Goal: Information Seeking & Learning: Learn about a topic

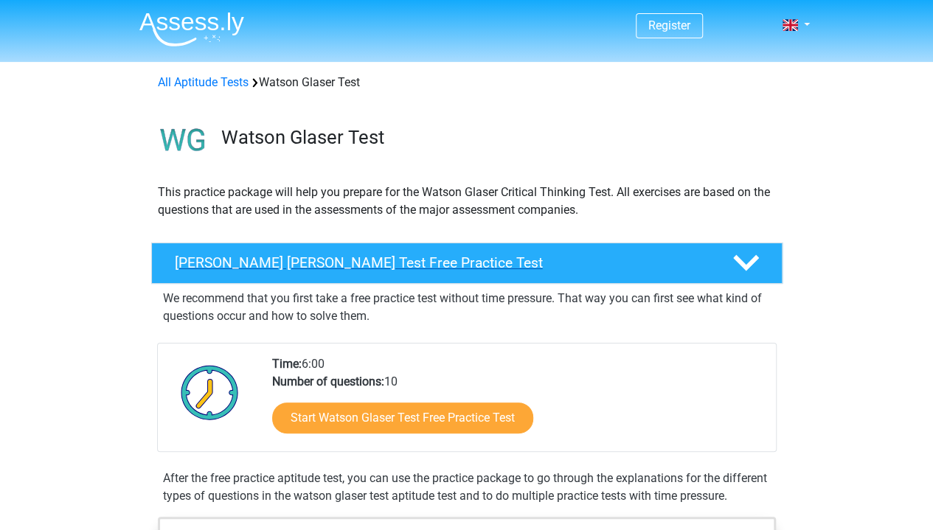
click at [743, 268] on polygon at bounding box center [746, 263] width 26 height 16
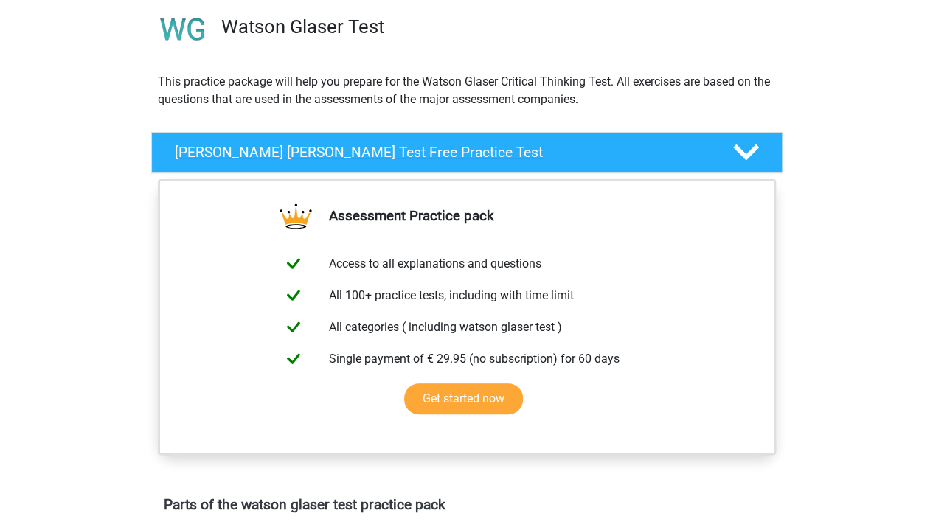
scroll to position [114, 0]
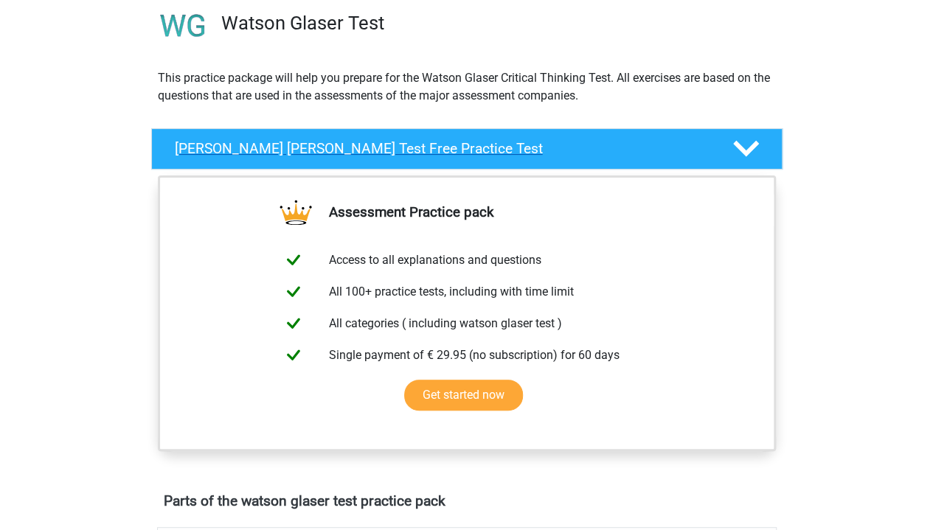
click at [740, 156] on icon at bounding box center [746, 149] width 26 height 26
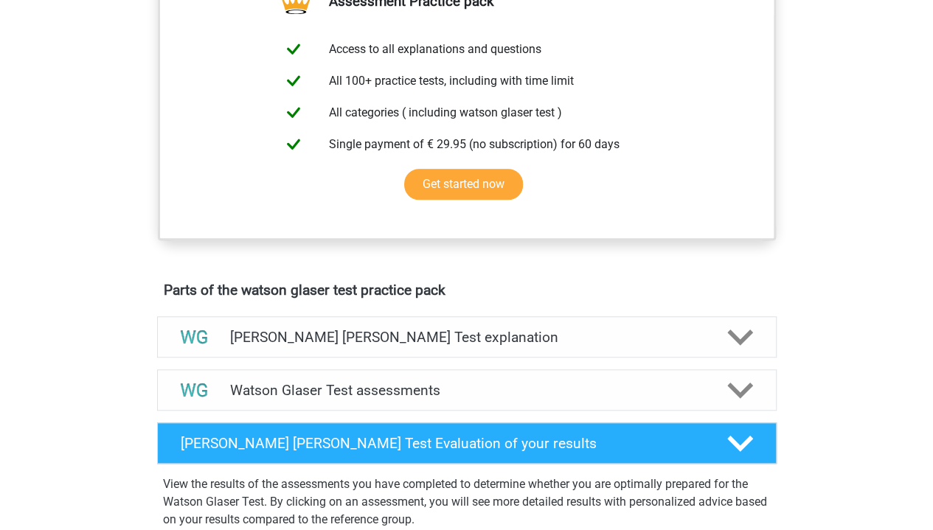
scroll to position [553, 0]
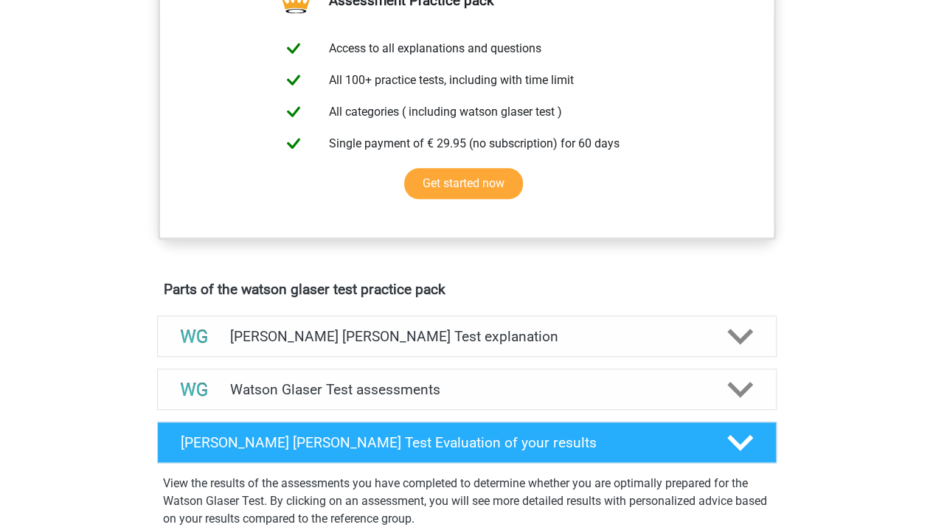
click at [255, 345] on h4 "[PERSON_NAME] [PERSON_NAME] Test explanation" at bounding box center [466, 336] width 473 height 17
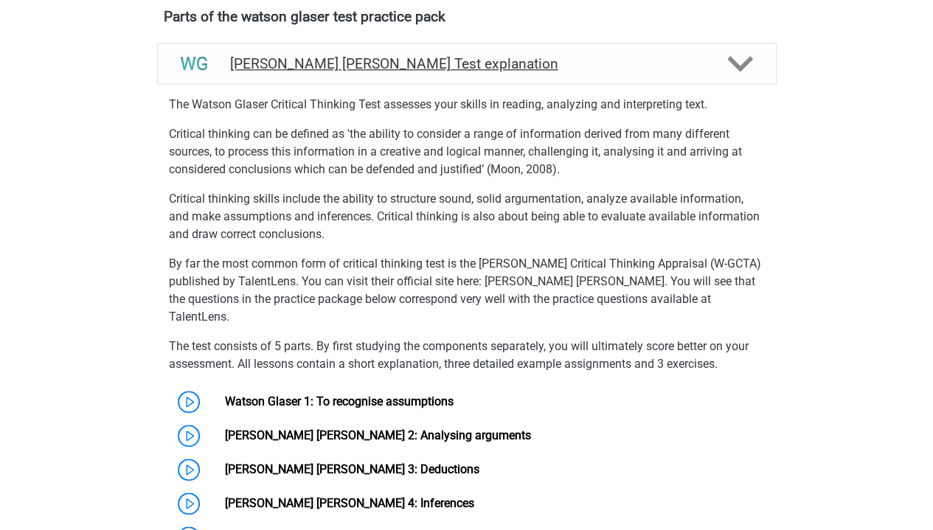
scroll to position [827, 0]
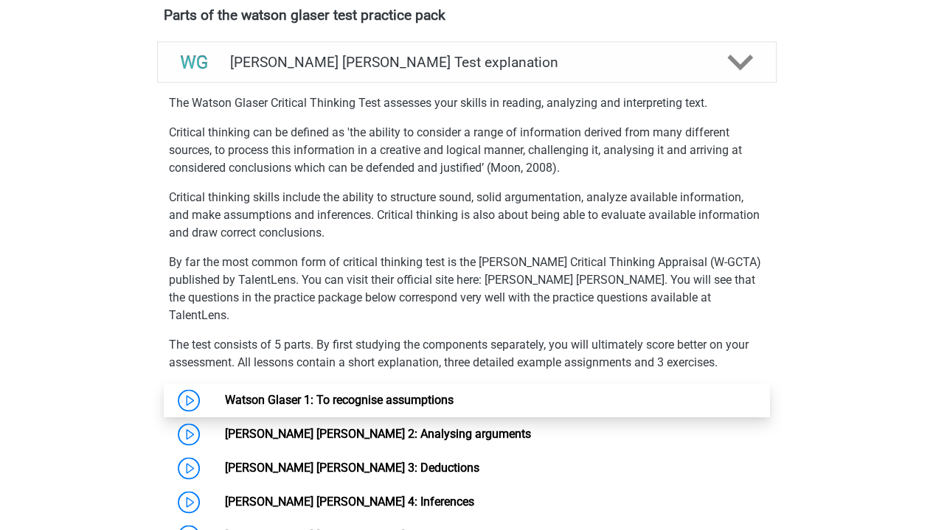
click at [450, 401] on link "Watson Glaser 1: To recognise assumptions" at bounding box center [339, 400] width 229 height 14
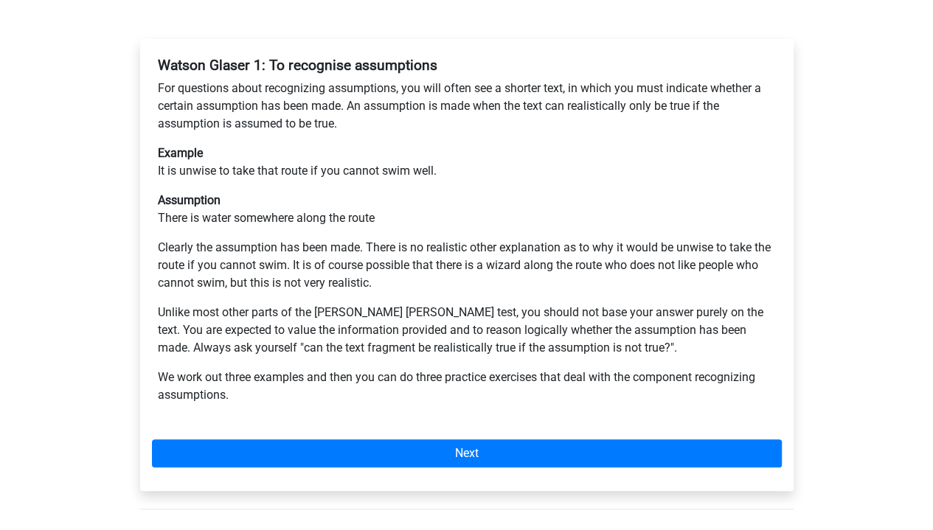
scroll to position [268, 0]
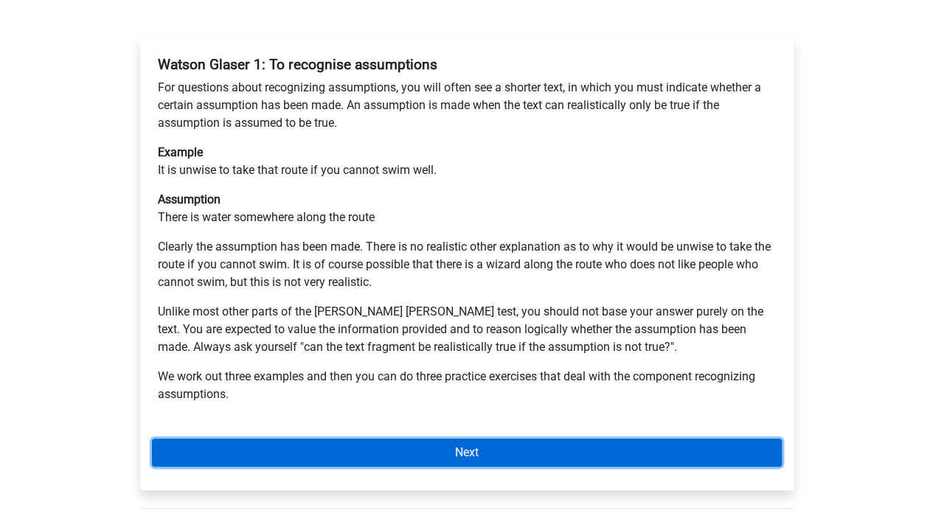
click at [581, 439] on link "Next" at bounding box center [467, 453] width 630 height 28
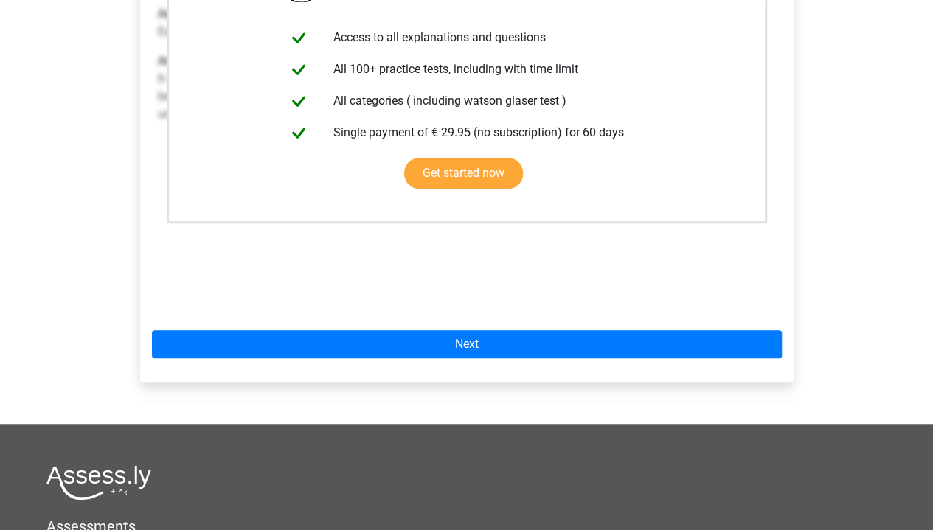
scroll to position [399, 0]
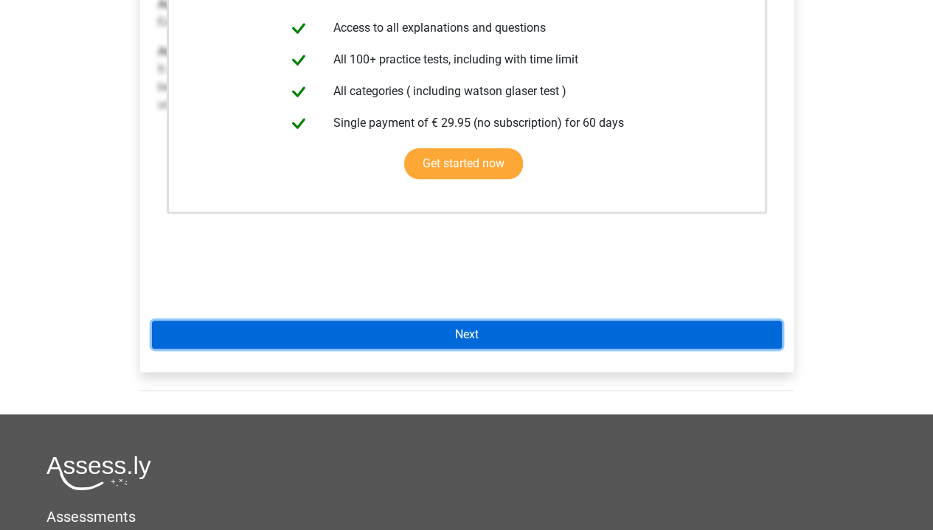
click at [599, 321] on link "Next" at bounding box center [467, 335] width 630 height 28
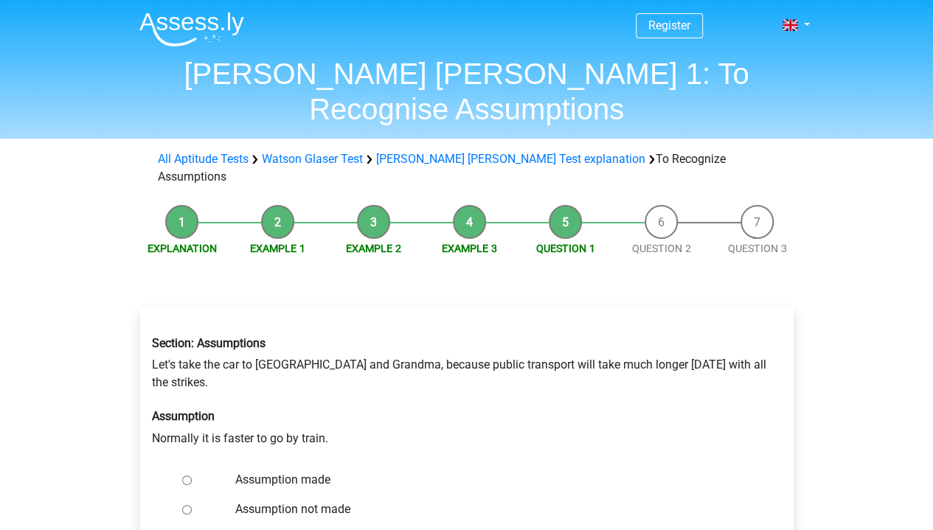
click at [184, 505] on input "Assumption not made" at bounding box center [187, 510] width 10 height 10
radio input "true"
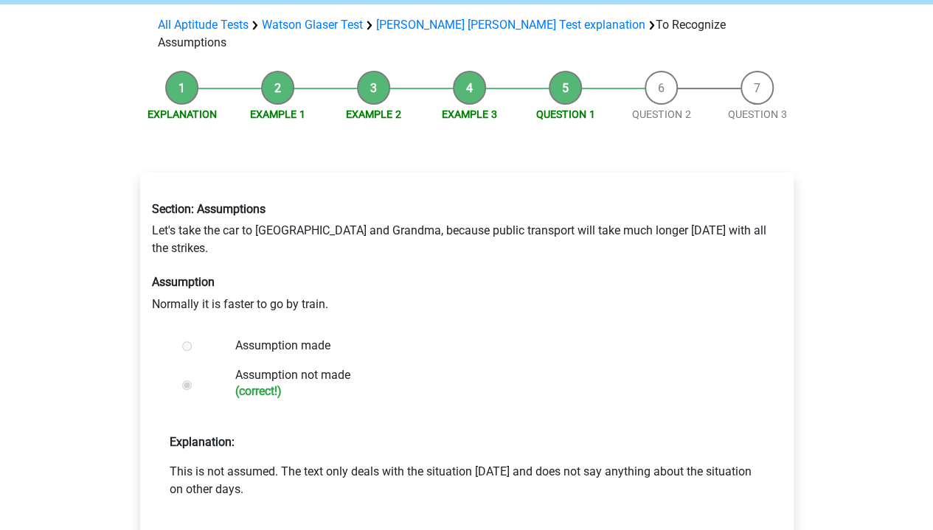
scroll to position [136, 0]
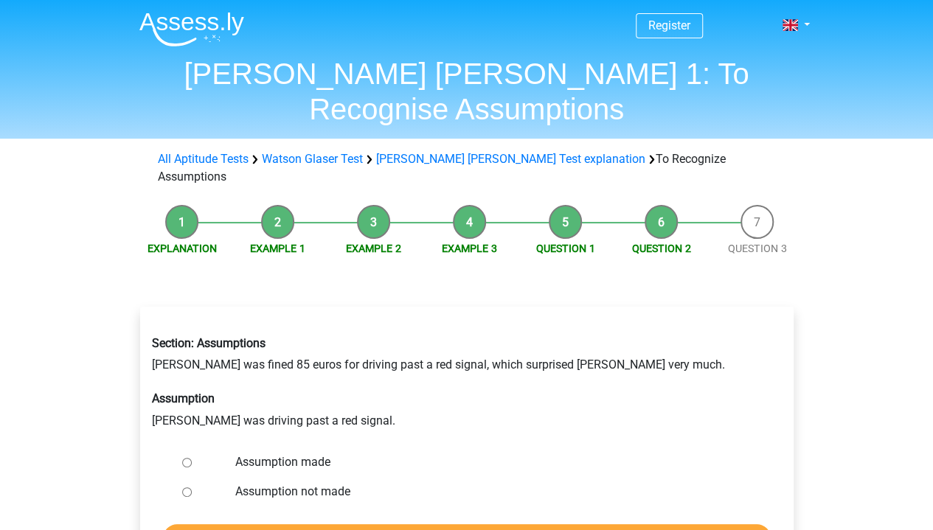
click at [0, 59] on header "Register Nederlands English" at bounding box center [466, 69] width 933 height 139
click at [0, 372] on div "Register Nederlands English" at bounding box center [466, 503] width 933 height 1007
click at [186, 487] on input "Assumption not made" at bounding box center [187, 492] width 10 height 10
radio input "true"
click at [190, 524] on input "Check" at bounding box center [467, 538] width 608 height 28
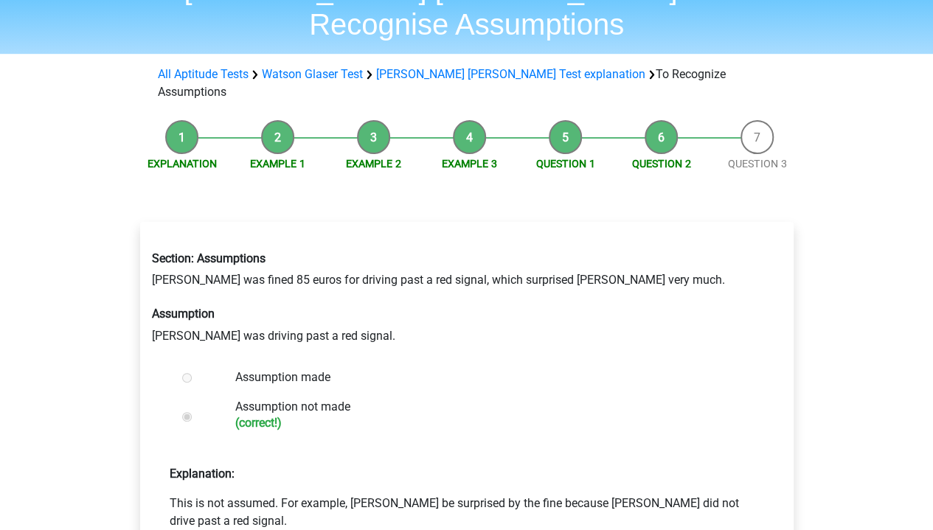
scroll to position [93, 0]
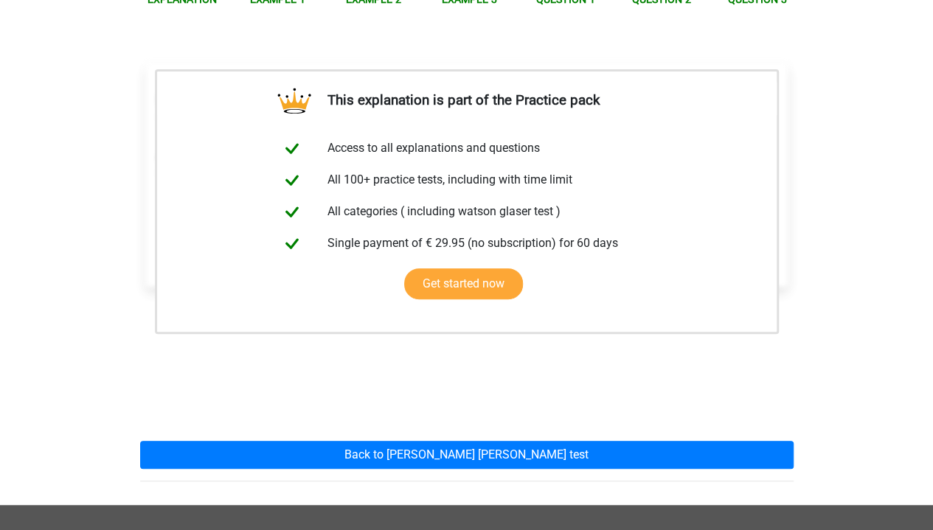
scroll to position [249, 0]
click at [162, 423] on div "This explanation is part of the Practice pack Access to all explanations and qu…" at bounding box center [466, 266] width 677 height 477
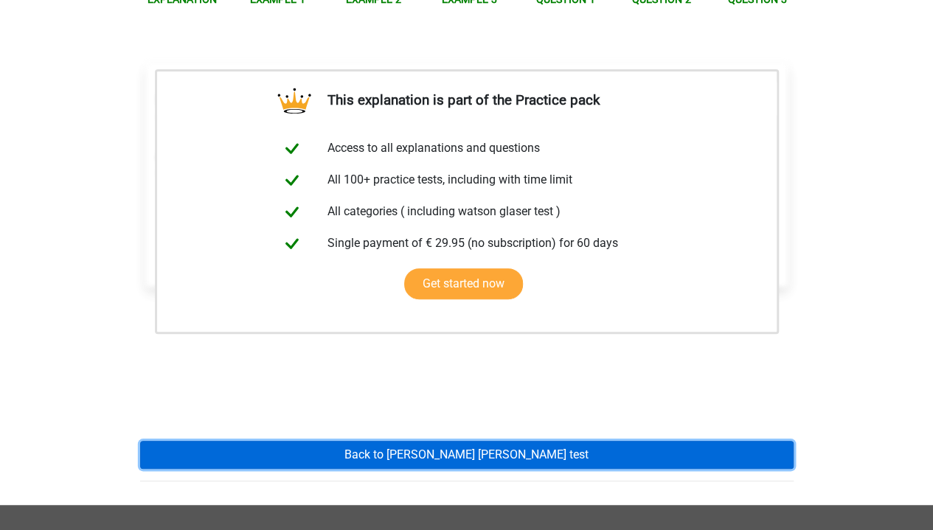
click at [173, 441] on link "Back to watson glaser test" at bounding box center [466, 455] width 653 height 28
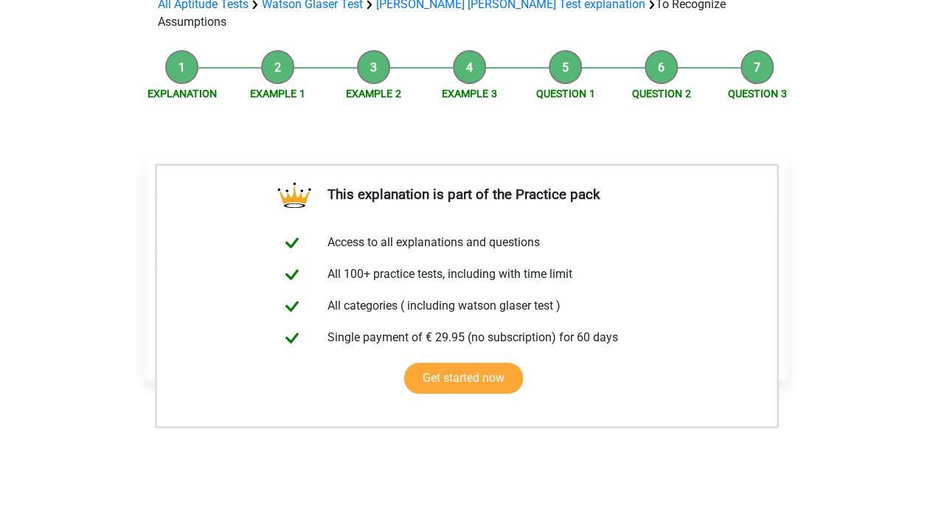
scroll to position [0, 0]
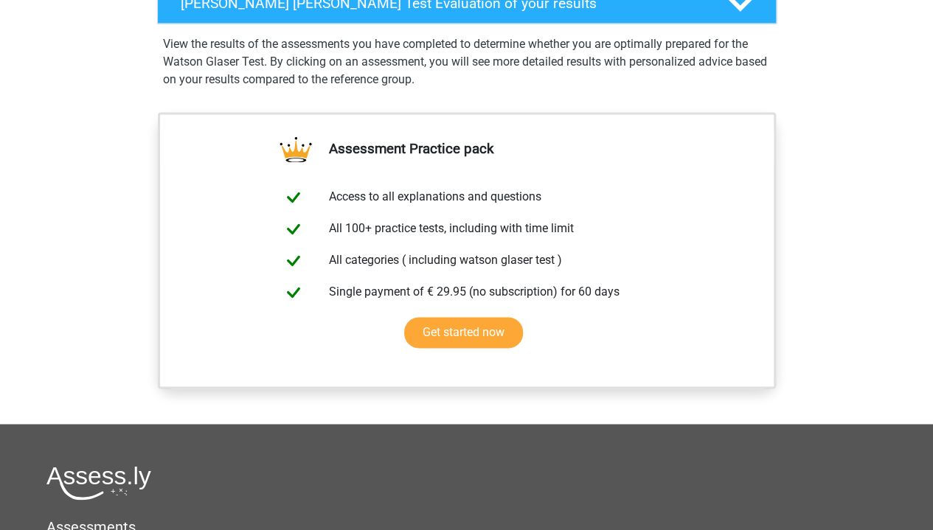
scroll to position [993, 0]
click at [442, 347] on link "Get started now" at bounding box center [463, 331] width 119 height 31
